Goal: Download file/media

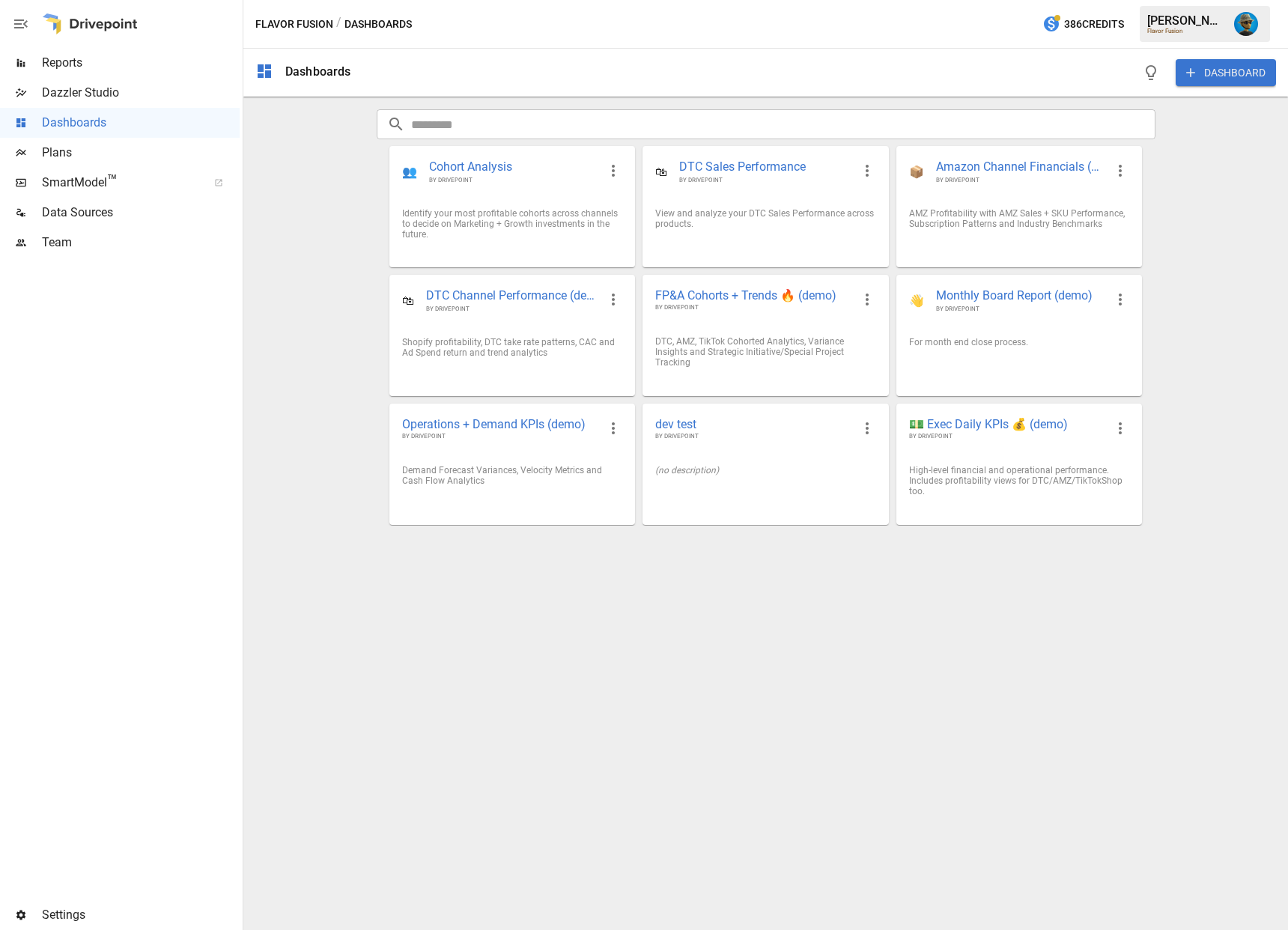
click at [498, 607] on div "Dashboards DASHBOARD ​ ​ 👥 Cohort Analysis BY DRIVEPOINT Identify your most pro…" at bounding box center [765, 489] width 1044 height 881
click at [966, 186] on div "📦 Amazon Channel Financials (demo) BY DRIVEPOINT" at bounding box center [1018, 171] width 244 height 49
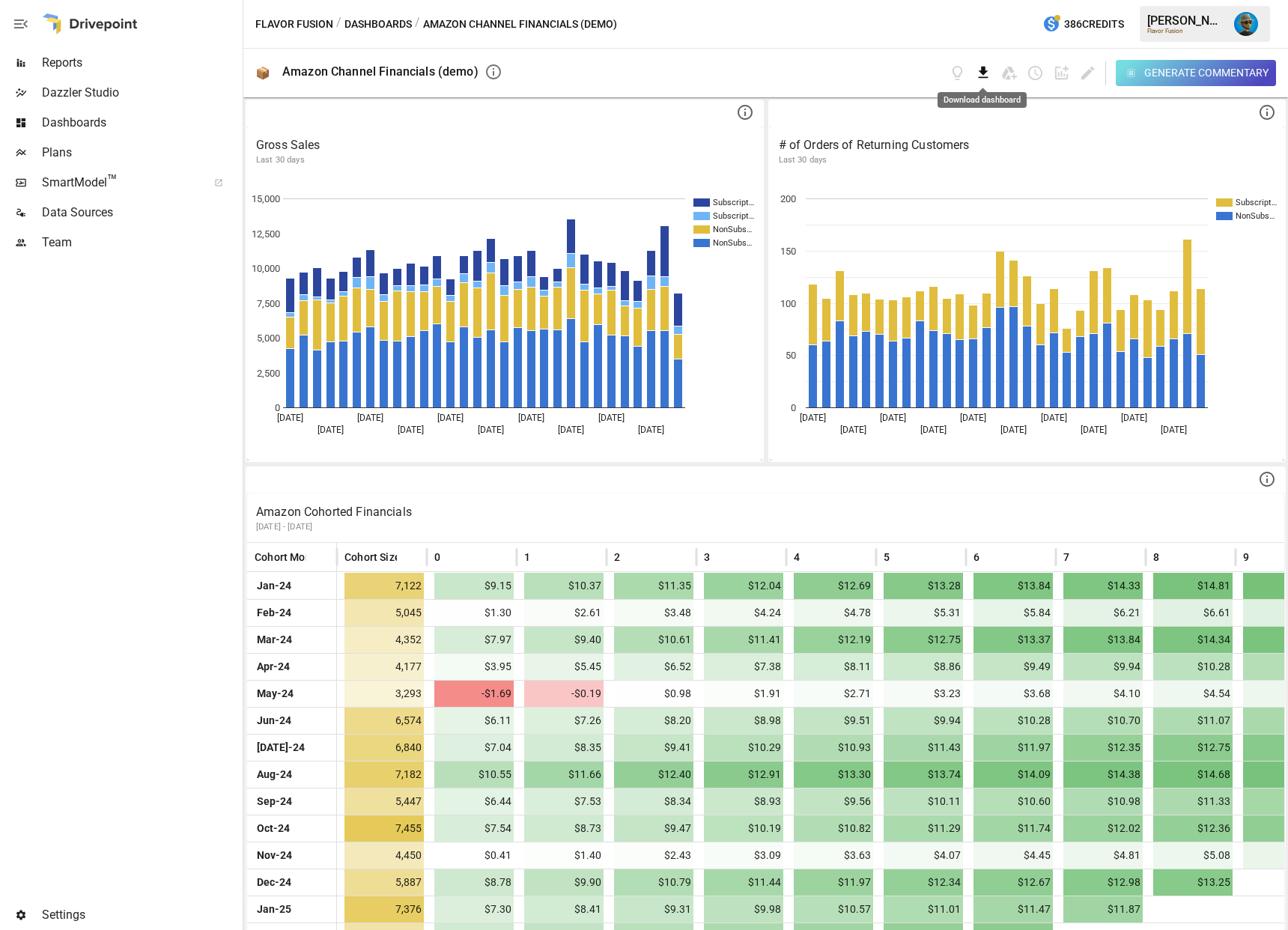
click at [980, 75] on icon "Download dashboard" at bounding box center [983, 73] width 18 height 18
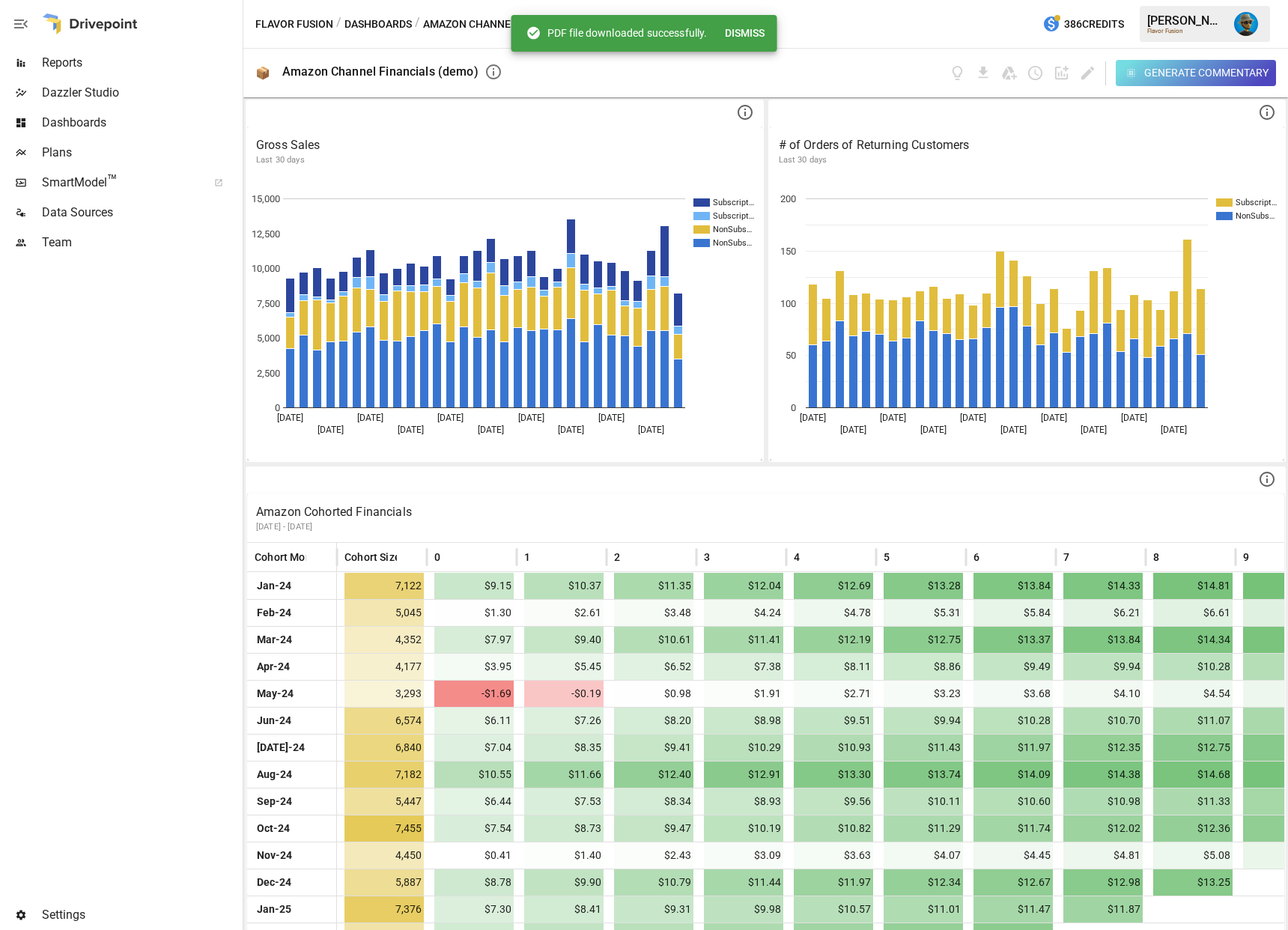
click at [1160, 76] on div "Generate Commentary" at bounding box center [1206, 73] width 124 height 18
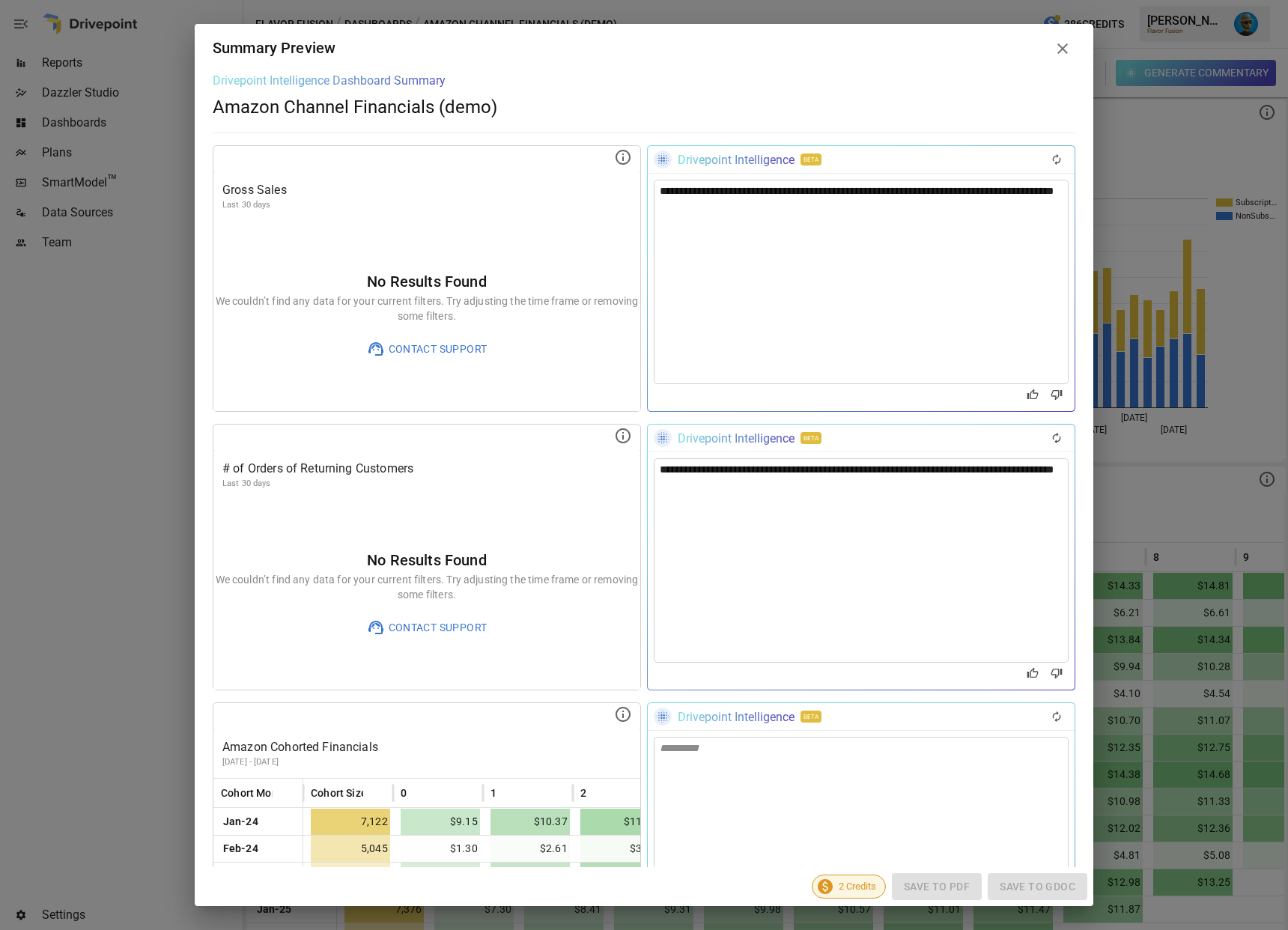
click at [1065, 47] on icon at bounding box center [1062, 48] width 18 height 18
